Goal: Entertainment & Leisure: Consume media (video, audio)

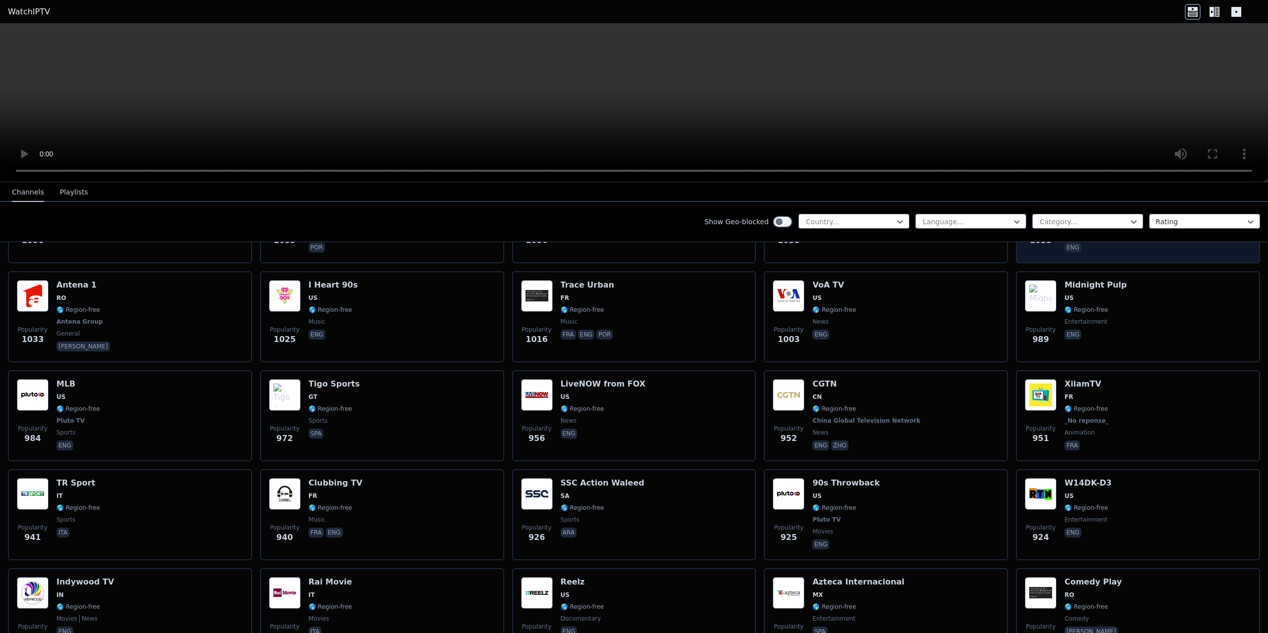
scroll to position [1585, 0]
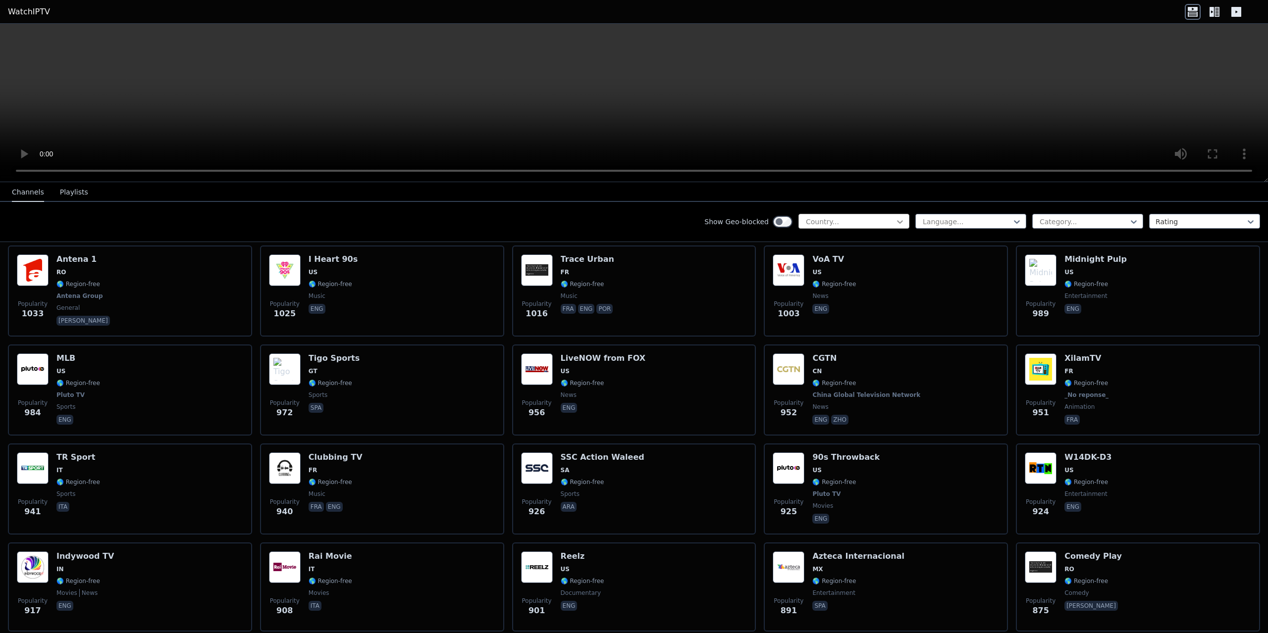
click at [895, 219] on icon at bounding box center [900, 222] width 10 height 10
type input "*"
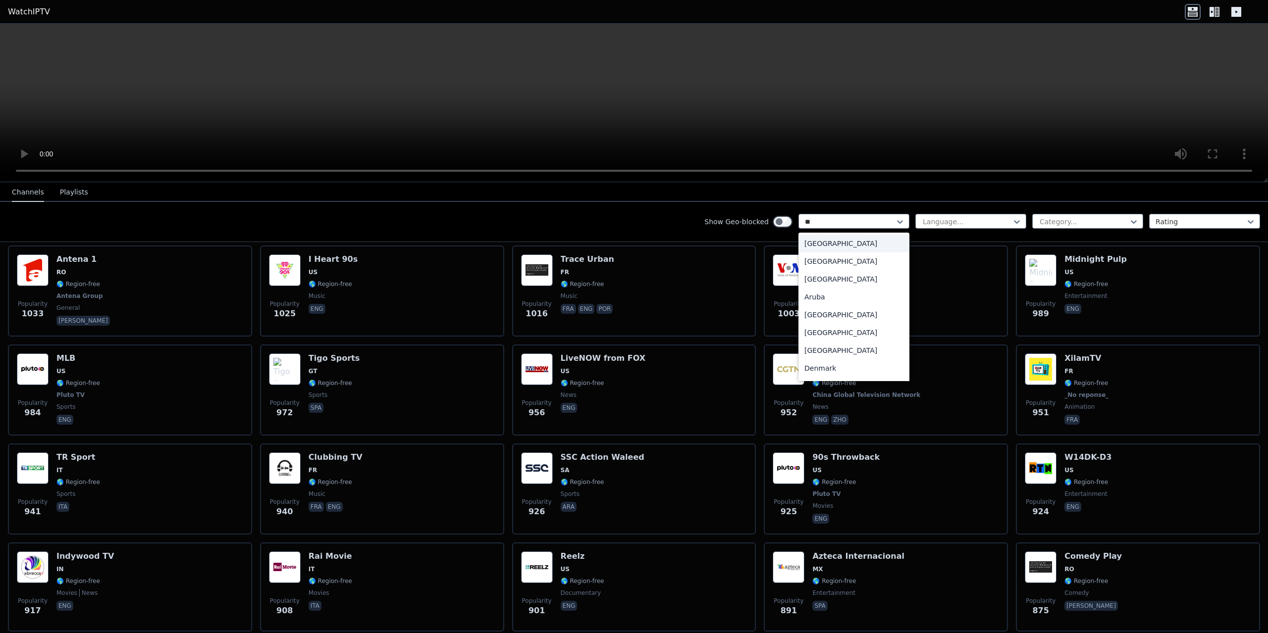
type input "***"
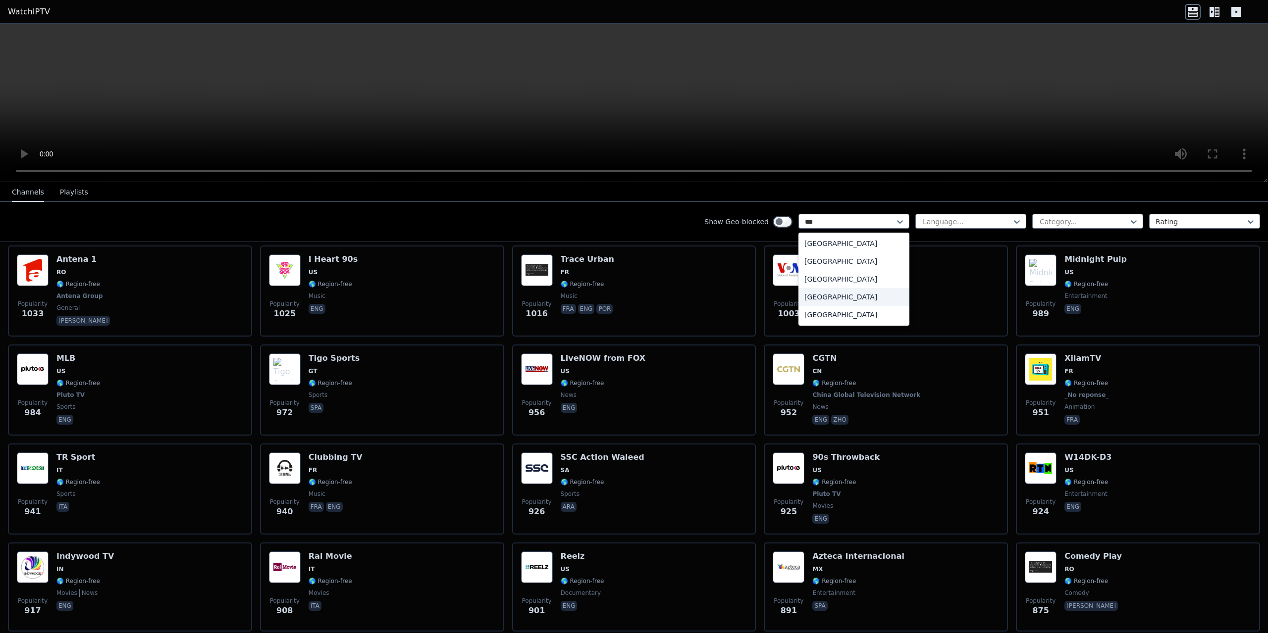
click at [836, 294] on div "United Arab Emirates" at bounding box center [853, 297] width 111 height 18
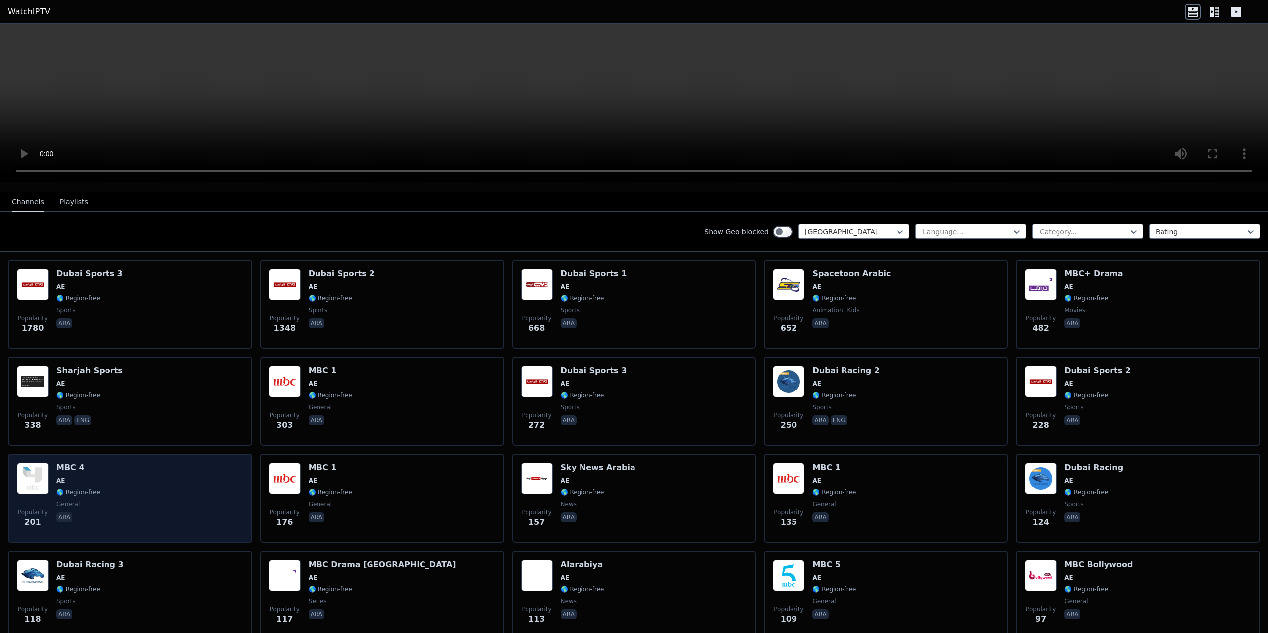
scroll to position [99, 0]
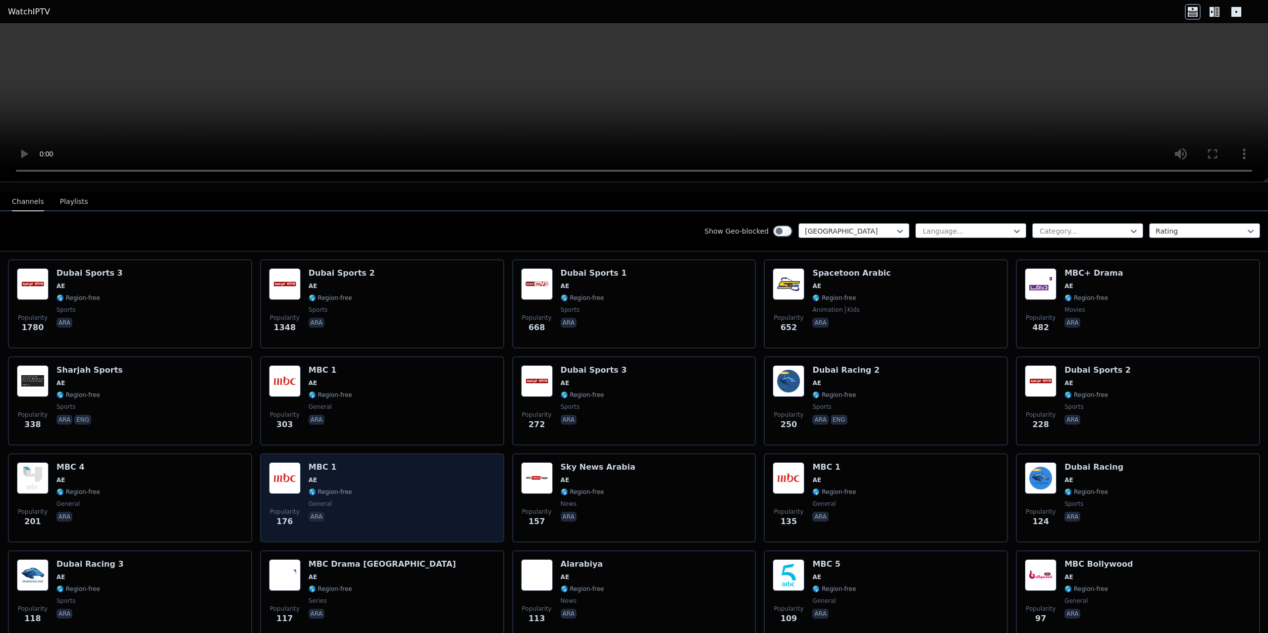
click at [301, 479] on div "Popularity 176 MBC 1 AE 🌎 Region-free general ara" at bounding box center [382, 498] width 226 height 71
click at [280, 472] on img at bounding box center [285, 479] width 32 height 32
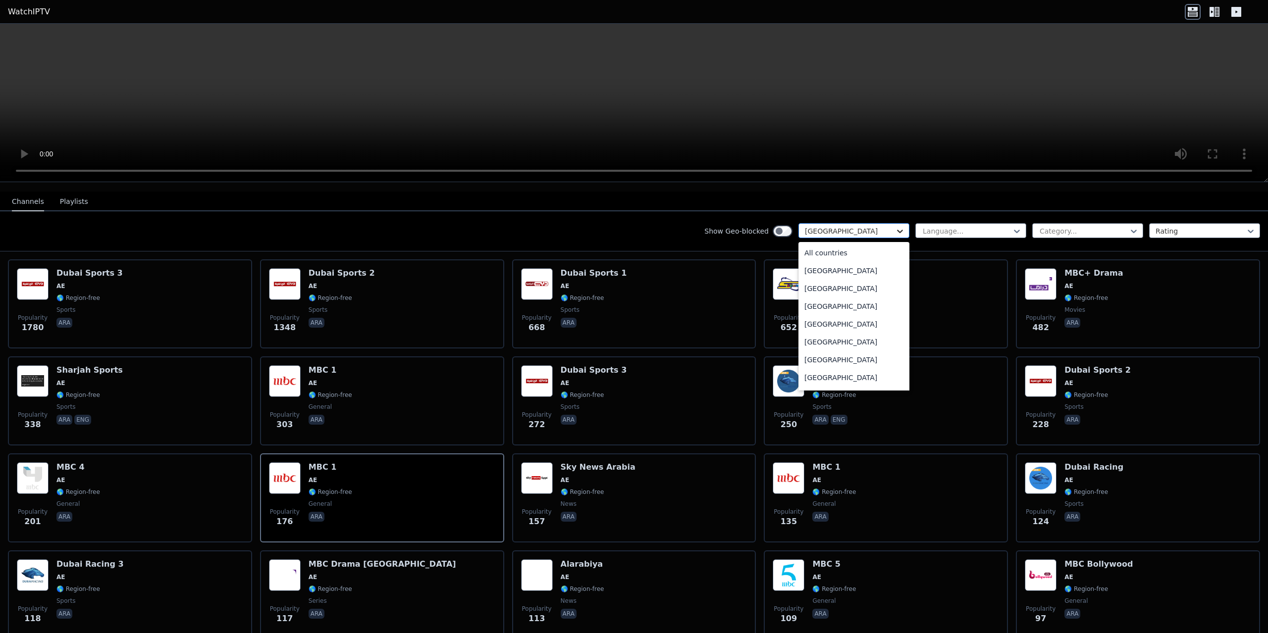
click at [896, 226] on icon at bounding box center [900, 231] width 10 height 10
click at [842, 246] on div "All countries" at bounding box center [853, 253] width 111 height 18
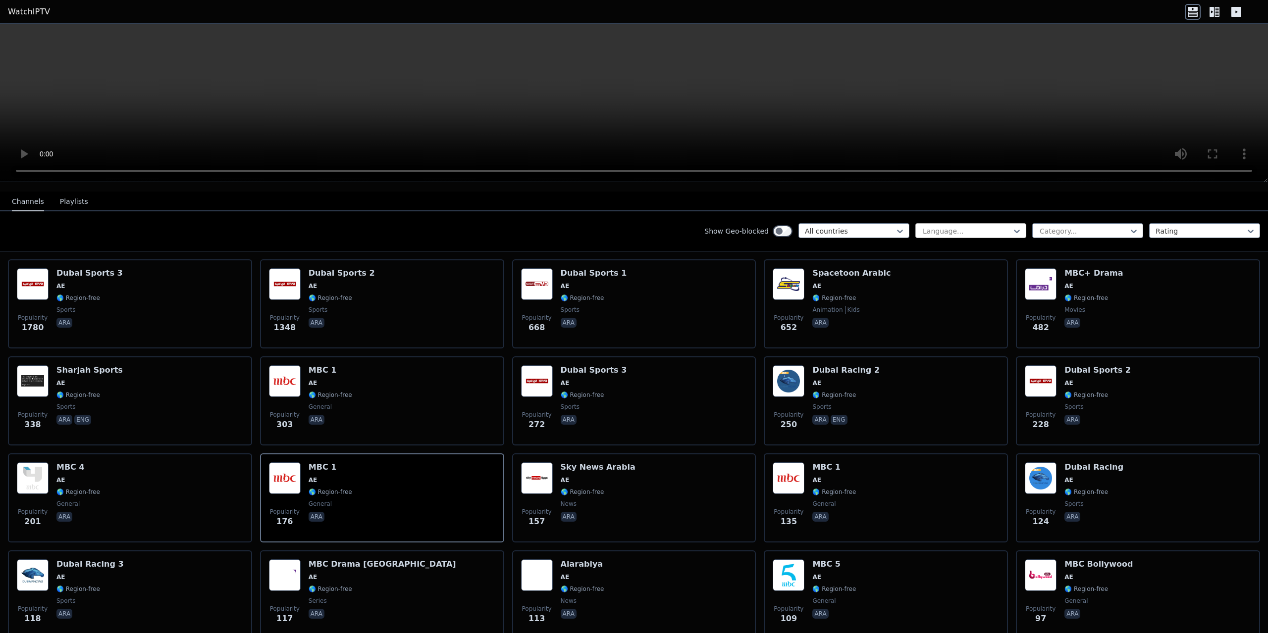
click at [948, 226] on div at bounding box center [967, 231] width 90 height 10
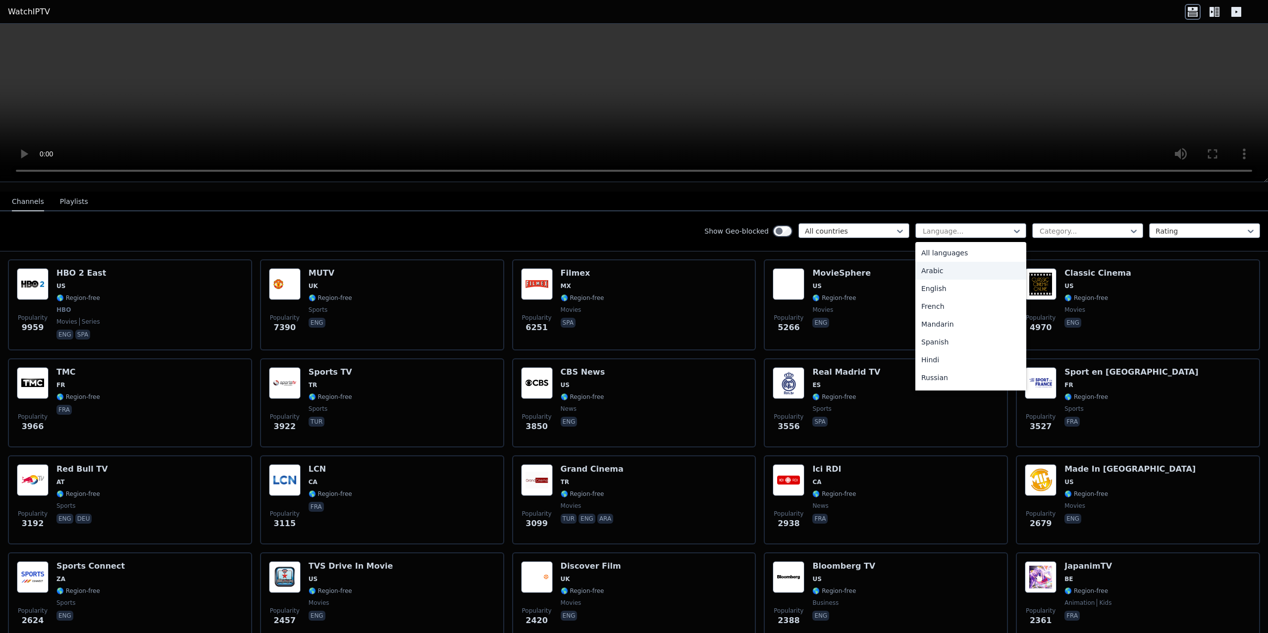
click at [942, 265] on div "Arabic" at bounding box center [970, 271] width 111 height 18
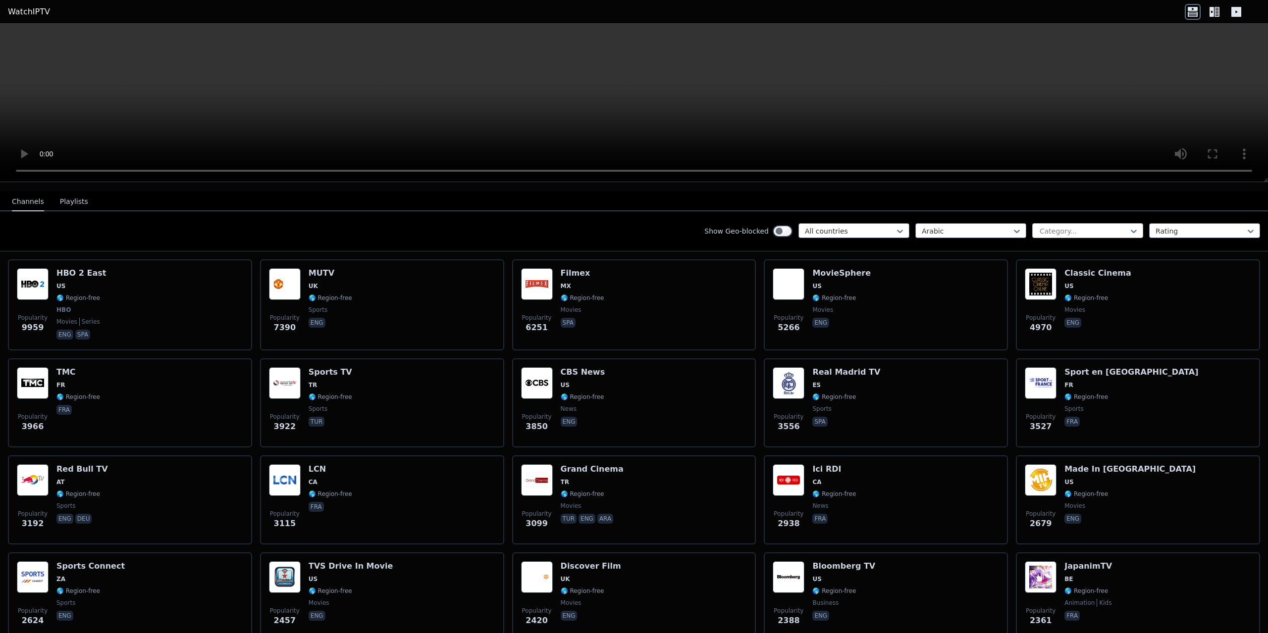
click at [1046, 226] on div at bounding box center [1083, 231] width 90 height 10
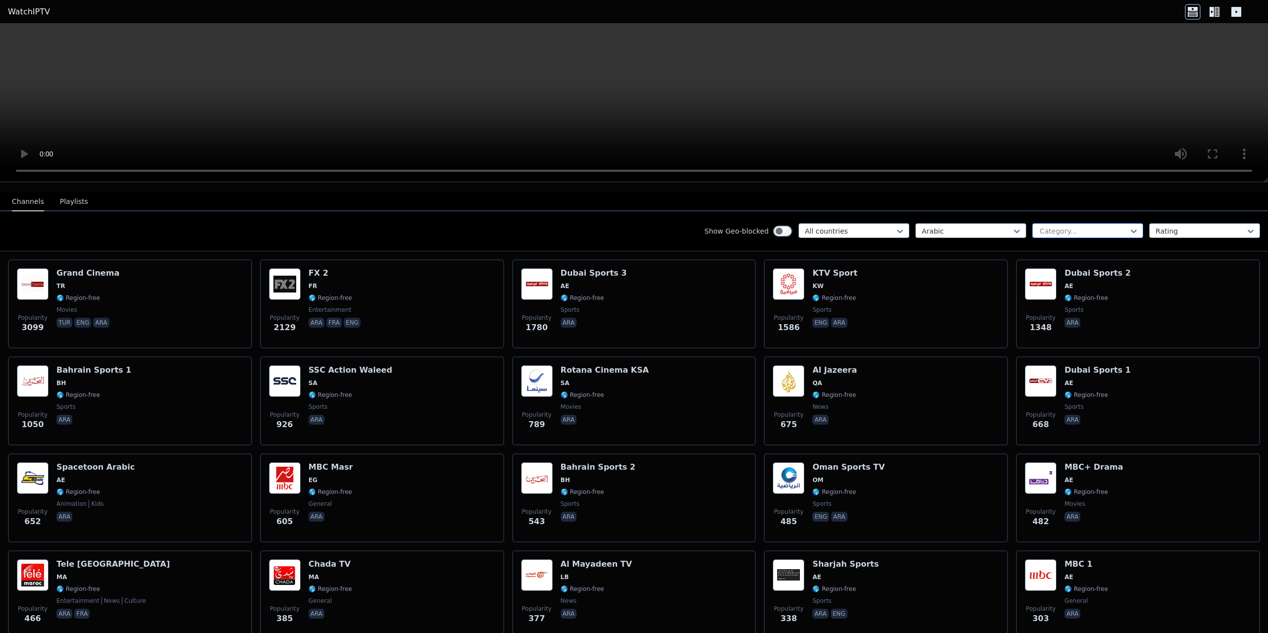
click at [1046, 226] on div at bounding box center [1083, 231] width 90 height 10
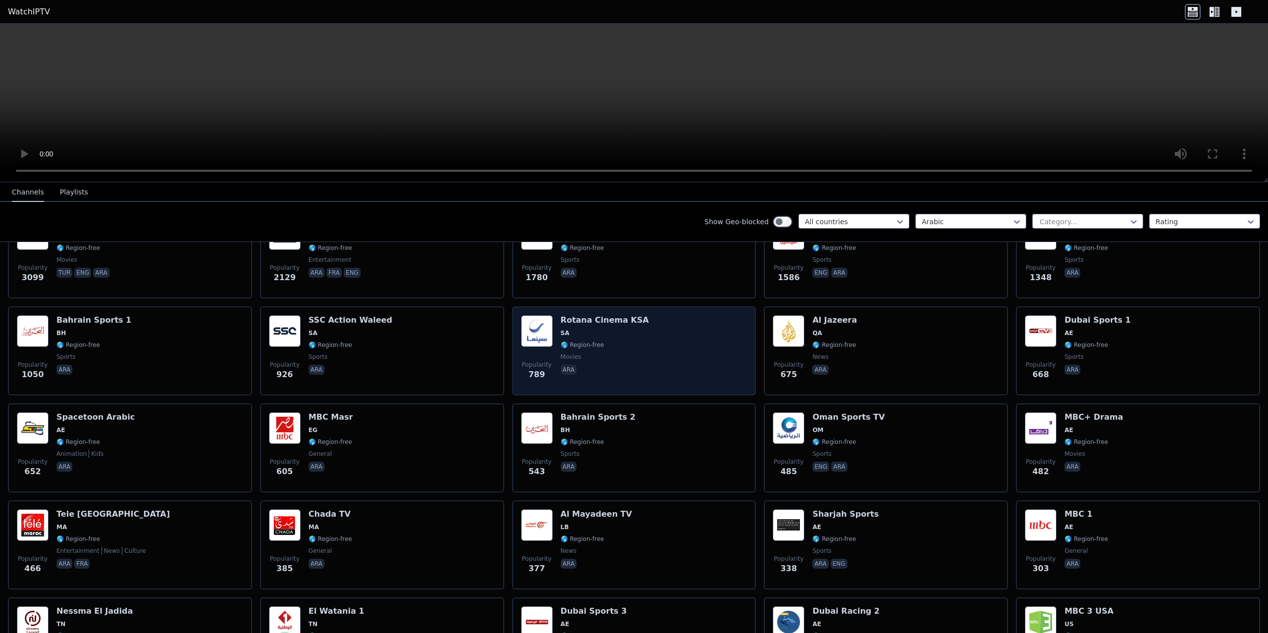
scroll to position [198, 0]
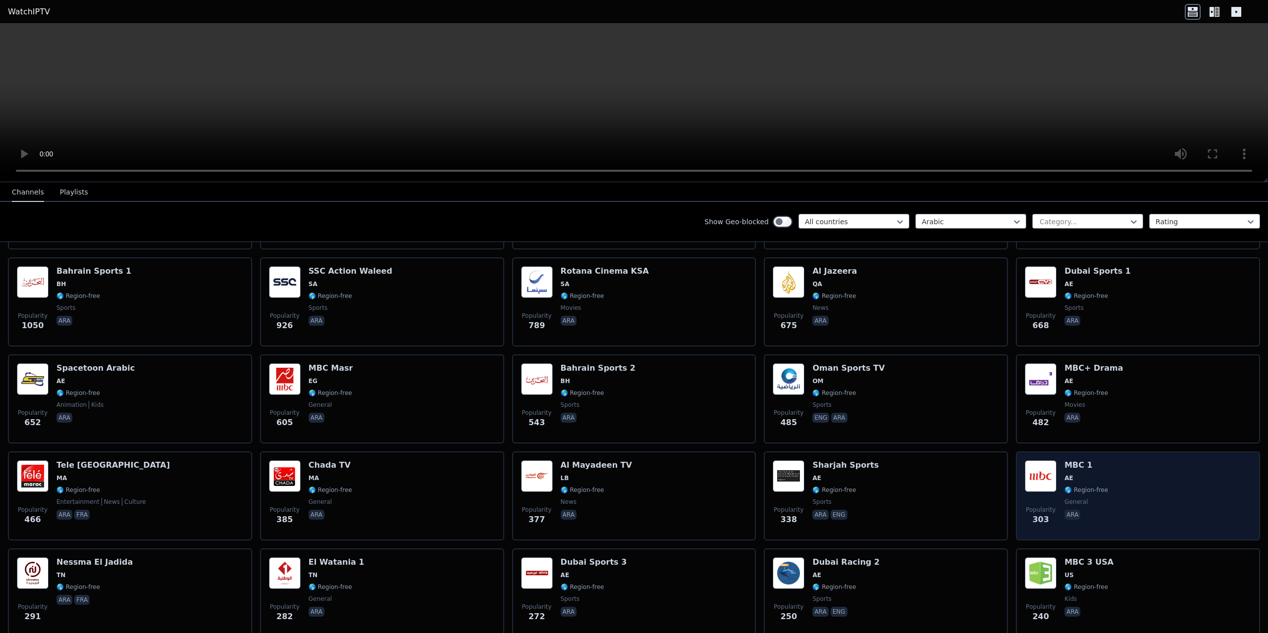
click at [1036, 478] on img at bounding box center [1041, 477] width 32 height 32
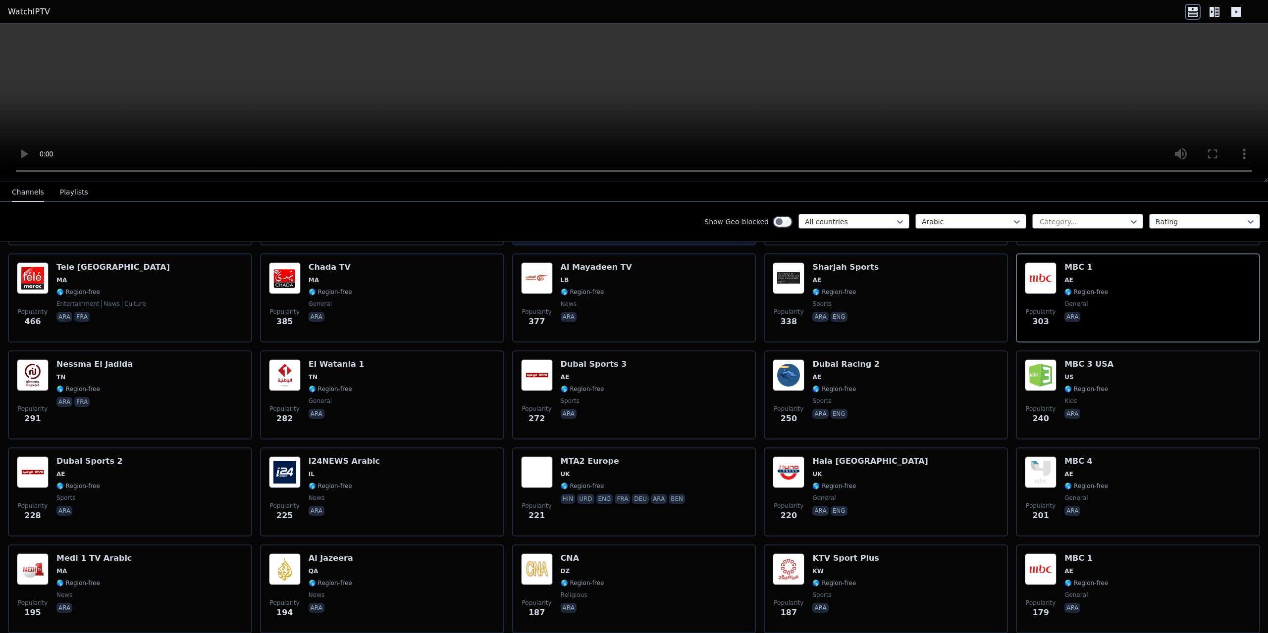
scroll to position [50, 0]
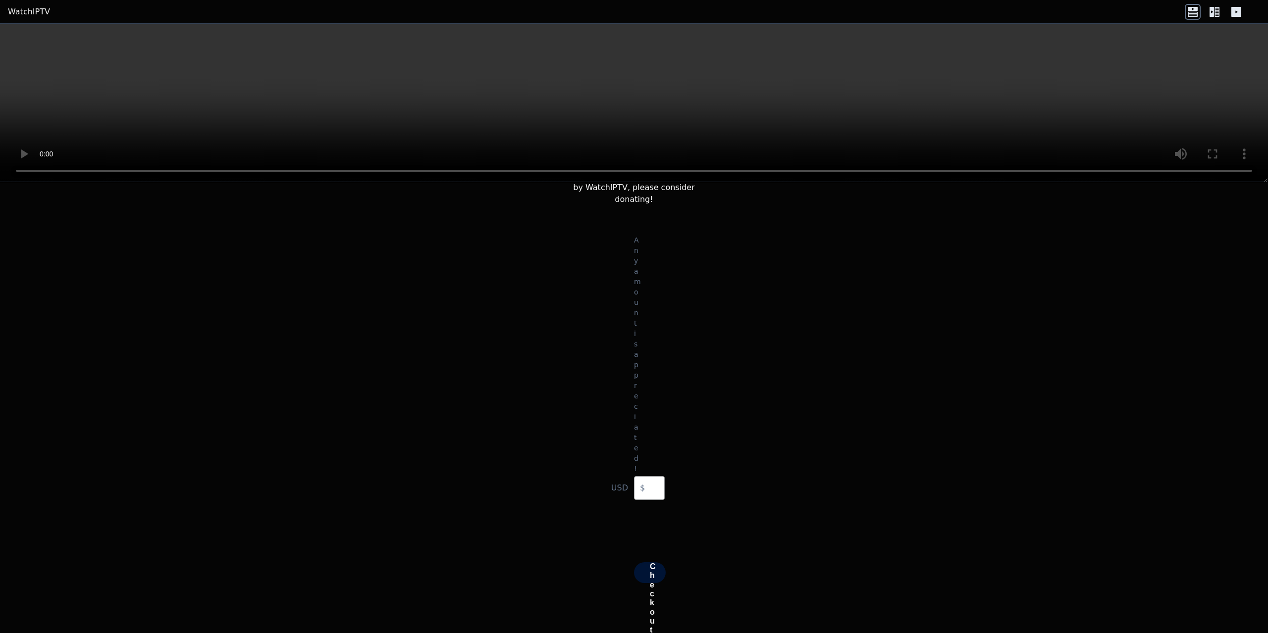
scroll to position [121, 0]
